Goal: Task Accomplishment & Management: Manage account settings

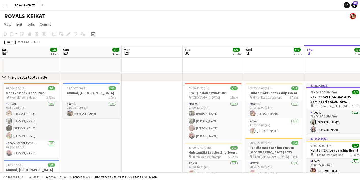
scroll to position [0, 122]
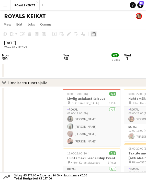
click at [94, 33] on icon at bounding box center [93, 34] width 4 height 4
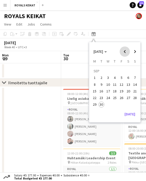
click at [125, 51] on span "Previous month" at bounding box center [124, 51] width 10 height 10
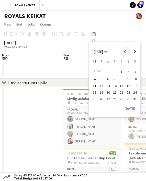
click at [125, 51] on span "Previous month" at bounding box center [124, 51] width 10 height 10
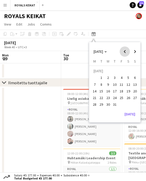
click at [125, 51] on span "Previous month" at bounding box center [124, 51] width 10 height 10
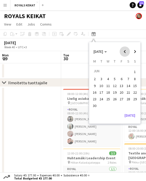
click at [125, 51] on span "Previous month" at bounding box center [124, 51] width 10 height 10
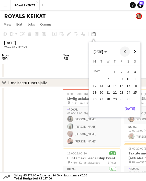
click at [125, 51] on span "Previous month" at bounding box center [124, 51] width 10 height 10
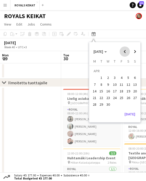
click at [125, 51] on span "Previous month" at bounding box center [124, 51] width 10 height 10
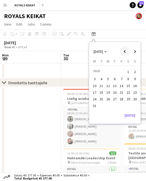
click at [125, 51] on span "Previous month" at bounding box center [124, 51] width 10 height 10
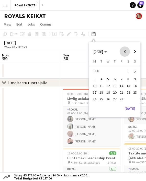
click at [125, 51] on span "Previous month" at bounding box center [124, 51] width 10 height 10
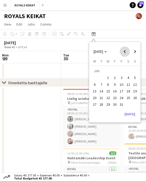
click at [125, 51] on span "Previous month" at bounding box center [124, 51] width 10 height 10
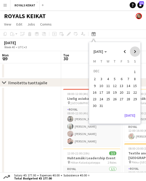
click at [135, 50] on span "Next month" at bounding box center [134, 51] width 10 height 10
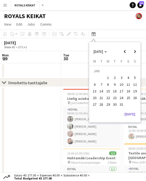
click at [108, 77] on span "1" at bounding box center [108, 78] width 6 height 6
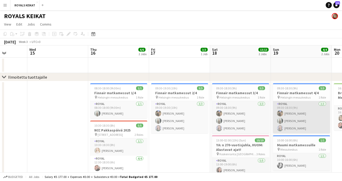
scroll to position [0, 154]
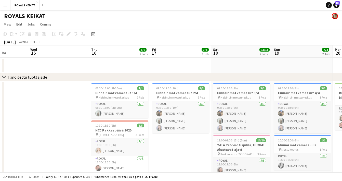
click at [66, 151] on app-date-cell at bounding box center [58, 181] width 61 height 200
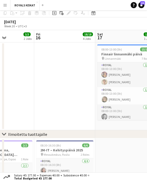
scroll to position [0, 0]
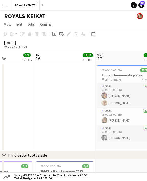
click at [118, 63] on app-date-cell "08:00-13:00 (5h) 15/15 Finnair linnanmäki päivä pin [PERSON_NAME] 7 Roles Royal…" at bounding box center [125, 107] width 61 height 88
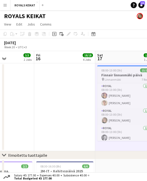
click at [130, 80] on div "pin Linnanmäki 7 Roles" at bounding box center [125, 79] width 57 height 4
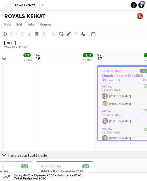
click at [69, 34] on icon at bounding box center [68, 34] width 3 height 3
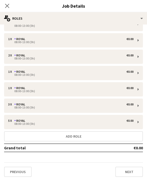
scroll to position [10, 0]
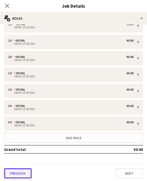
click at [16, 174] on button "Previous" at bounding box center [18, 173] width 28 height 10
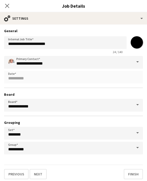
scroll to position [0, 0]
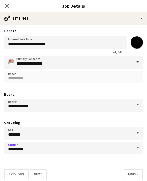
click at [23, 150] on input "**********" at bounding box center [73, 147] width 139 height 13
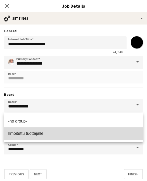
click at [28, 134] on span "Ilmoitettu tuottajalle" at bounding box center [25, 133] width 35 height 4
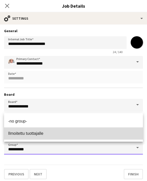
type input "**********"
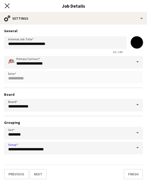
click at [7, 4] on icon "Close pop-in" at bounding box center [7, 5] width 5 height 5
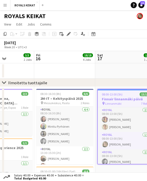
click at [81, 73] on app-date-cell at bounding box center [64, 70] width 61 height 15
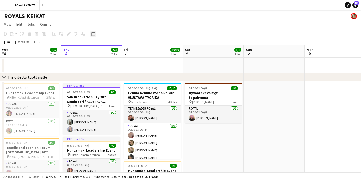
click at [93, 33] on icon at bounding box center [93, 34] width 4 height 4
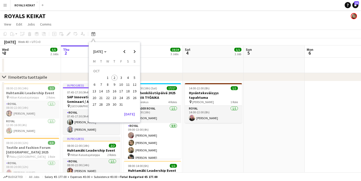
click at [128, 32] on app-toolbar "Copy Paste Paste Command V Paste with crew Command Shift V Paste linked Job Del…" at bounding box center [180, 34] width 361 height 9
